Goal: Navigation & Orientation: Find specific page/section

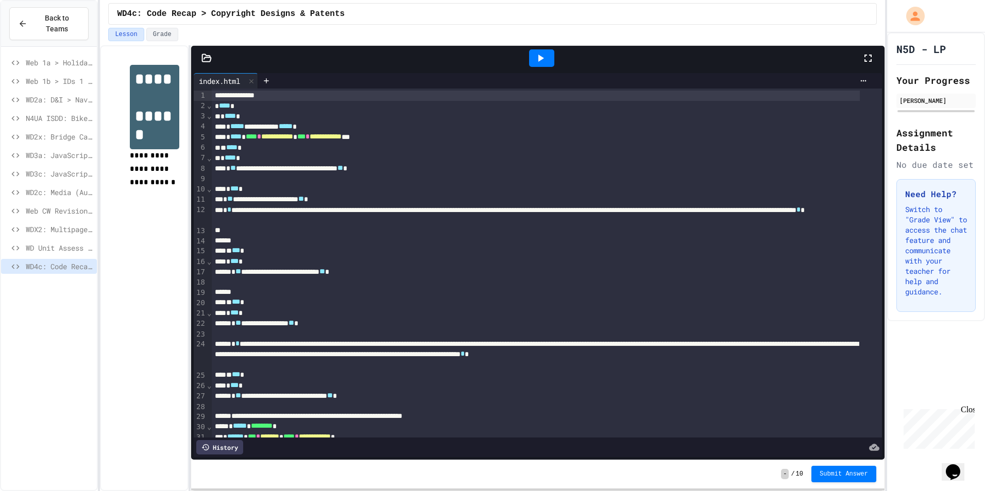
click at [862, 55] on icon at bounding box center [868, 58] width 12 height 12
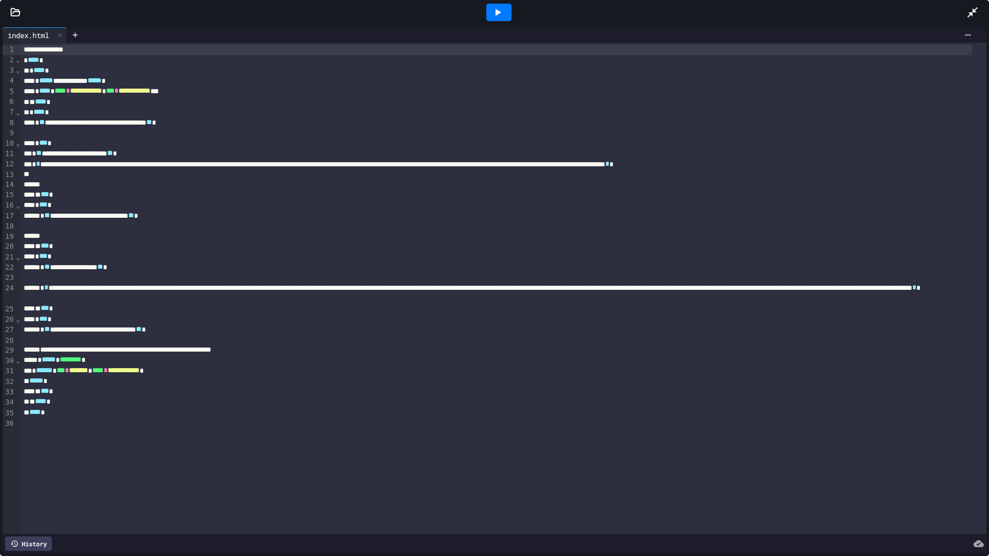
click at [497, 4] on div at bounding box center [498, 13] width 25 height 18
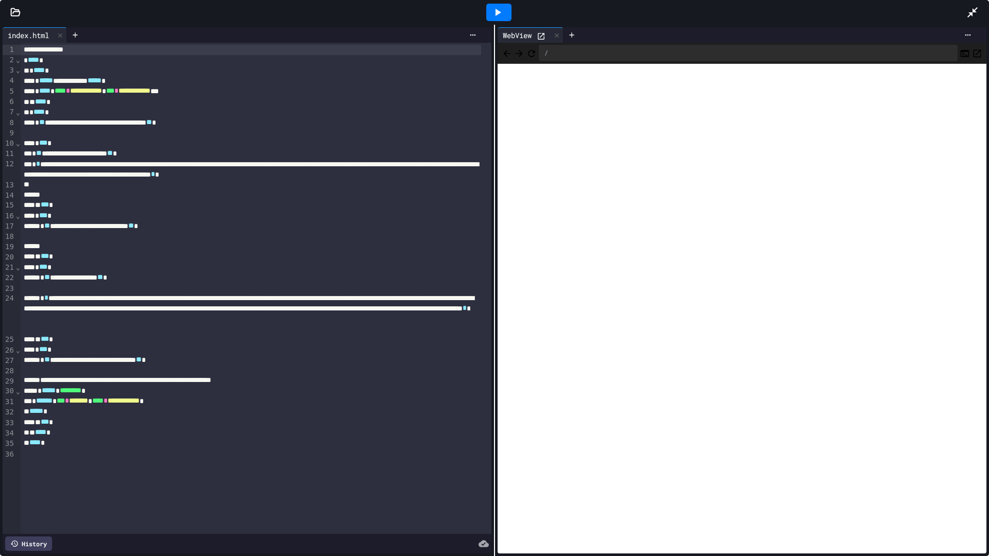
click at [972, 2] on div at bounding box center [977, 12] width 23 height 28
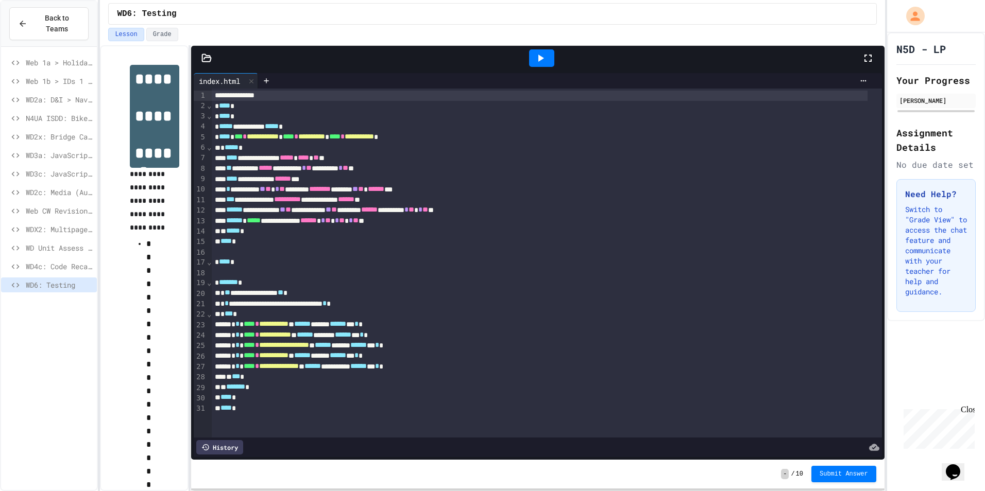
click at [531, 57] on div at bounding box center [541, 58] width 25 height 18
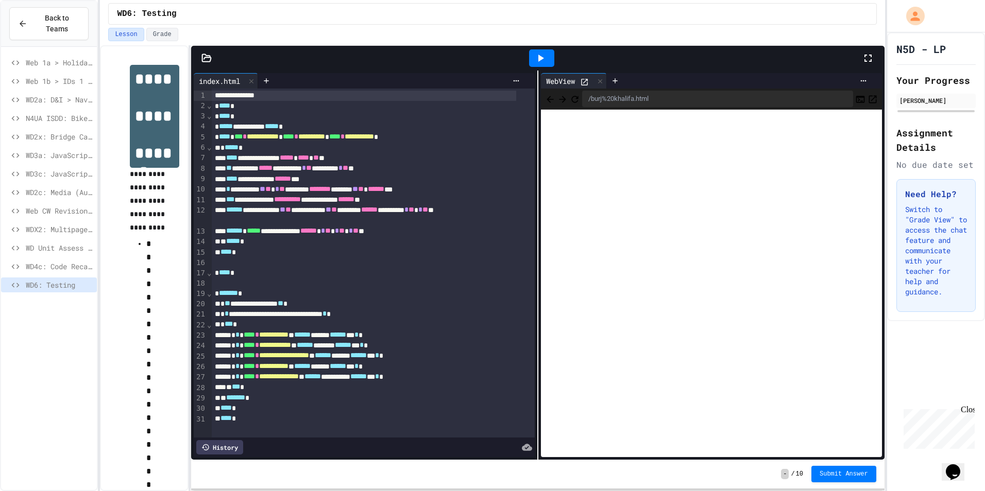
click at [870, 50] on div at bounding box center [873, 58] width 23 height 28
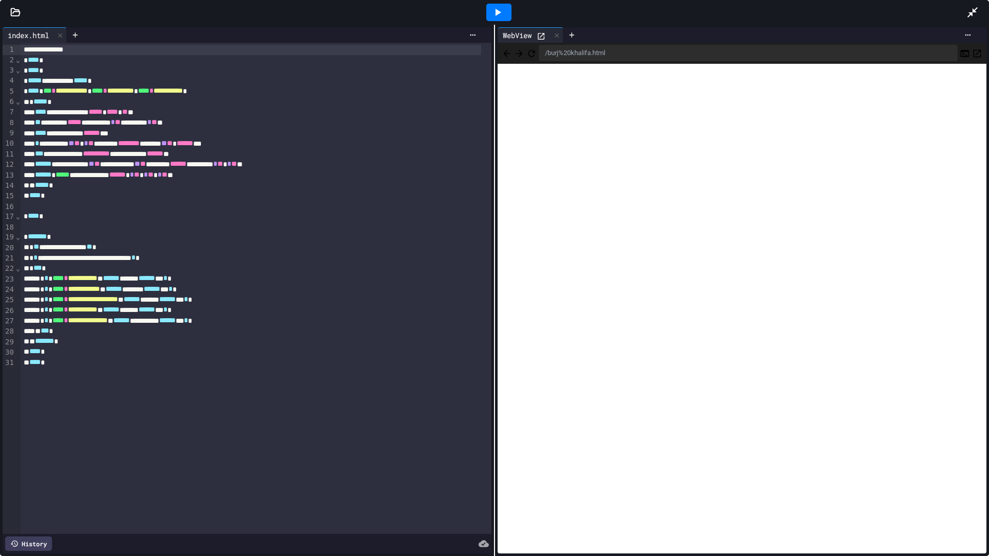
click at [967, 9] on icon at bounding box center [972, 12] width 12 height 12
